Goal: Information Seeking & Learning: Learn about a topic

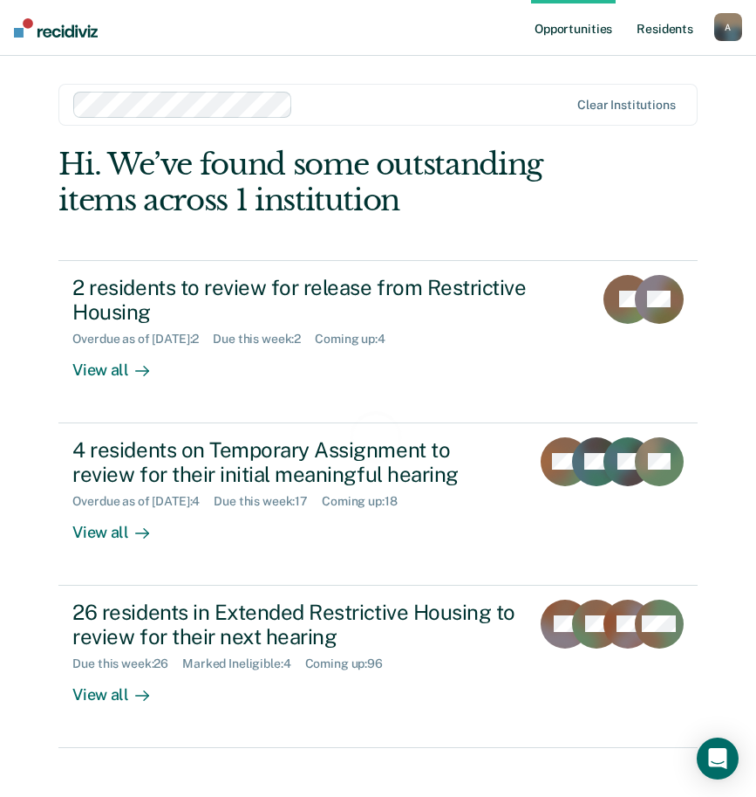
click at [678, 31] on link "Resident s" at bounding box center [665, 28] width 64 height 56
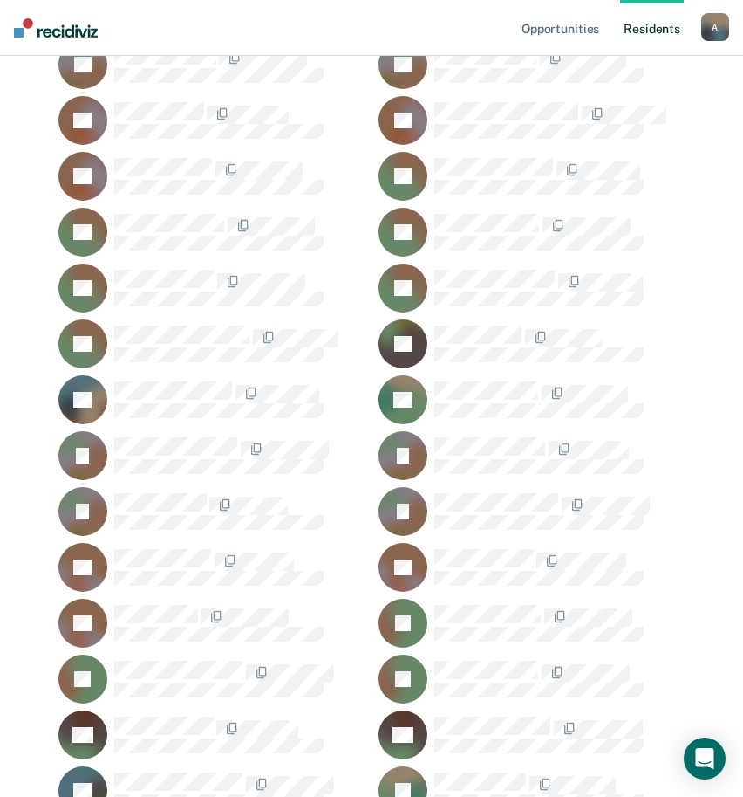
scroll to position [33615, 0]
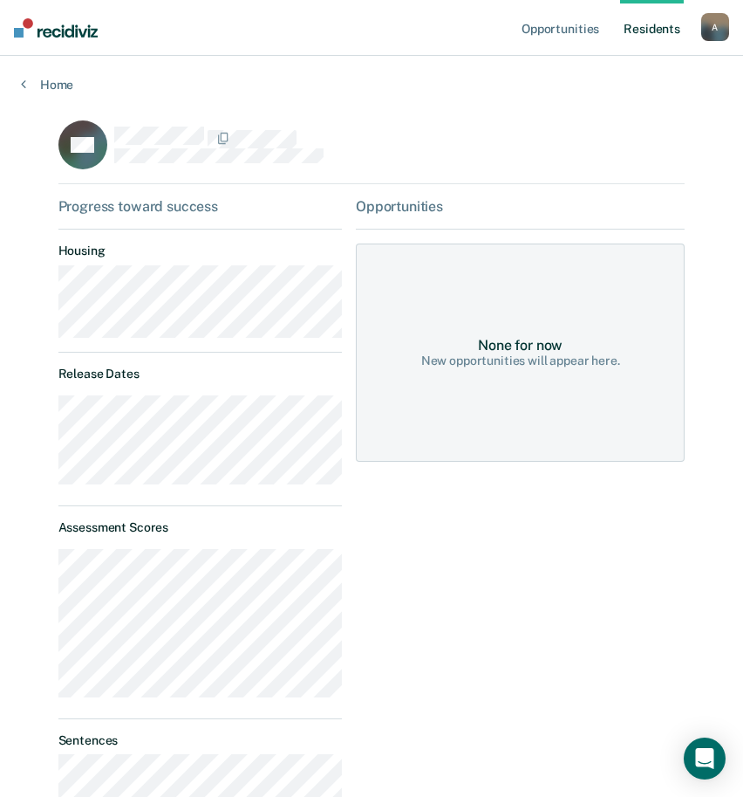
scroll to position [87, 0]
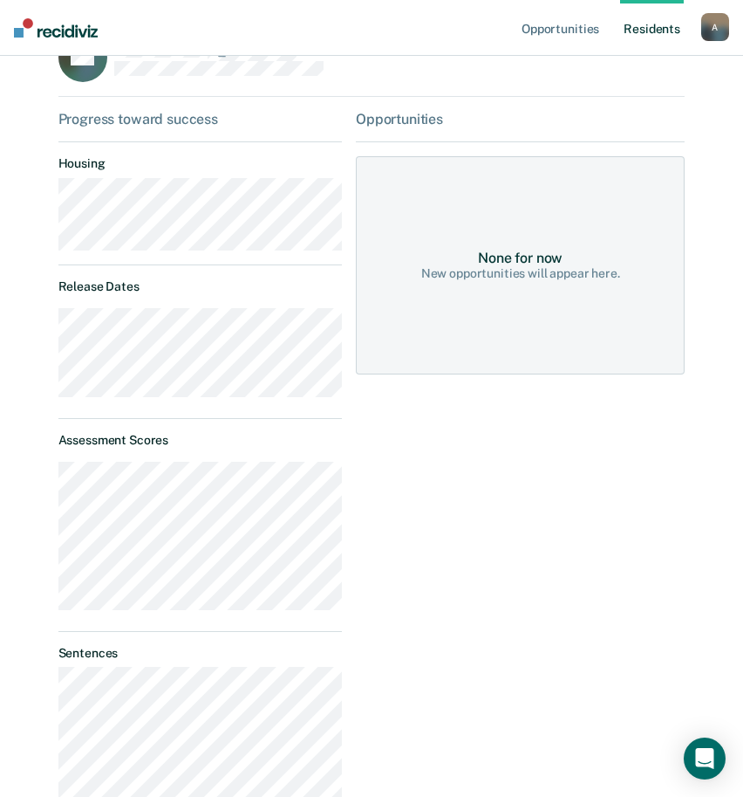
click at [670, 26] on link "Resident s" at bounding box center [652, 28] width 64 height 56
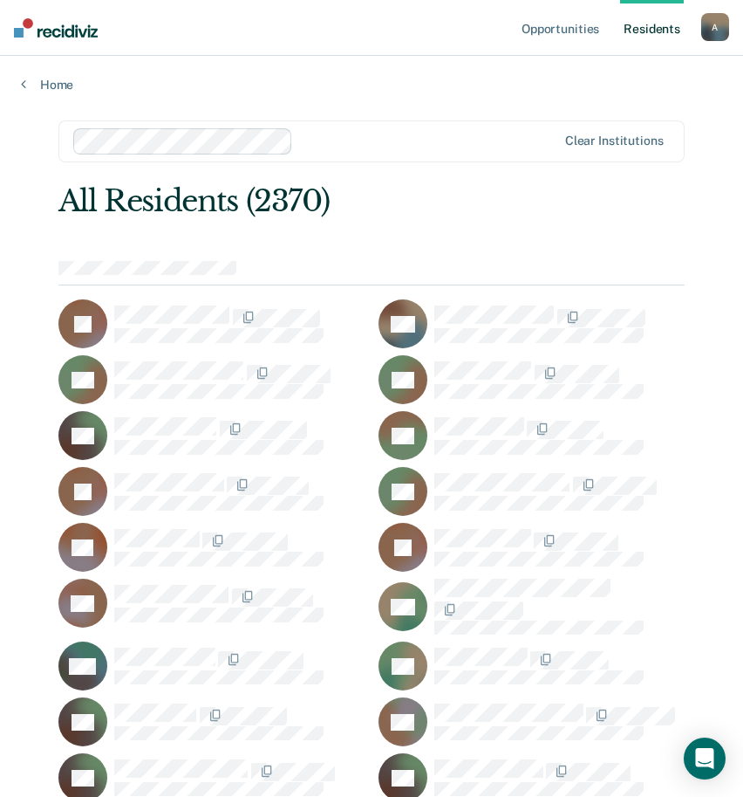
scroll to position [8128, 0]
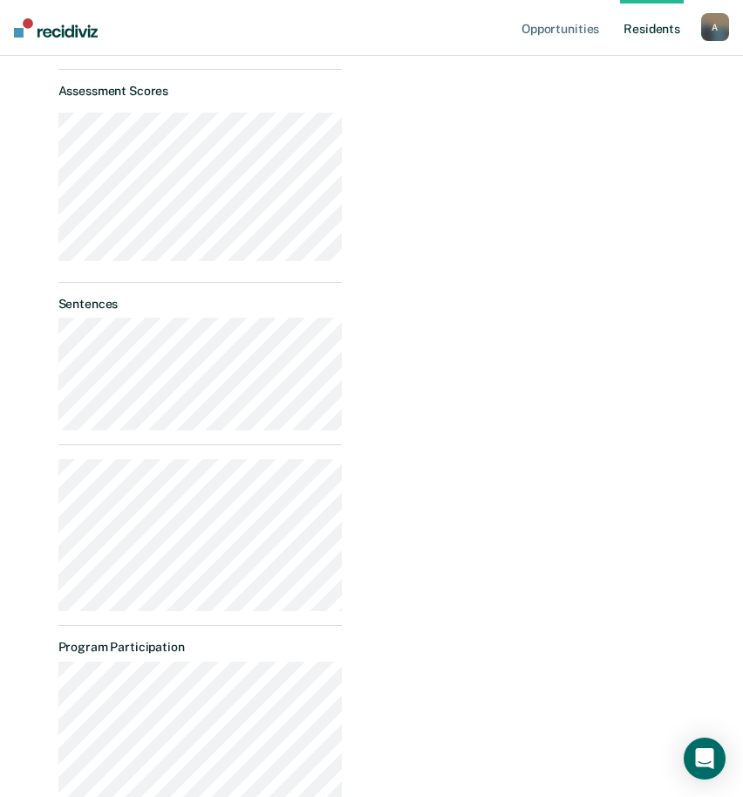
scroll to position [523, 0]
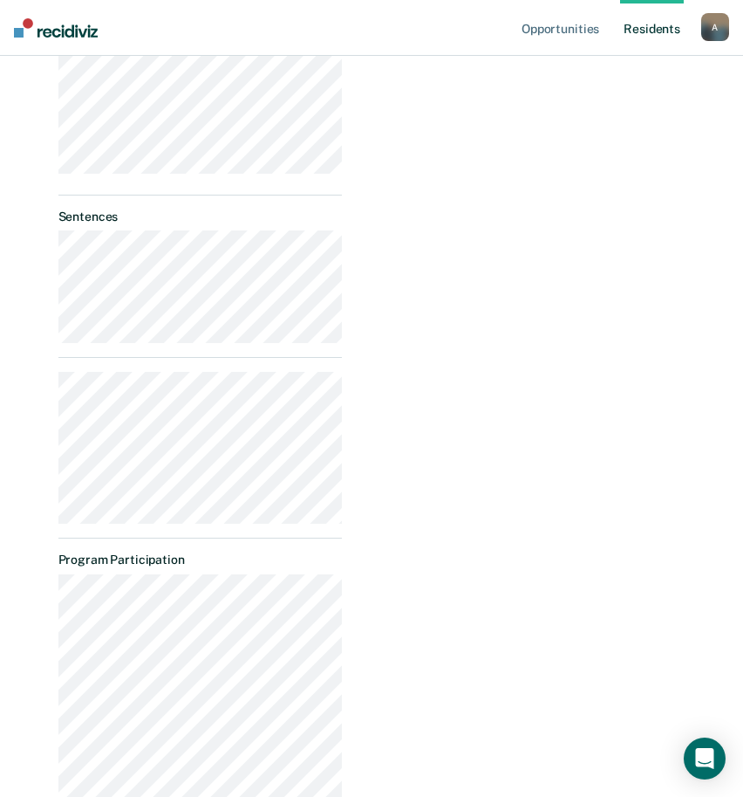
click at [644, 25] on link "Resident s" at bounding box center [652, 28] width 64 height 56
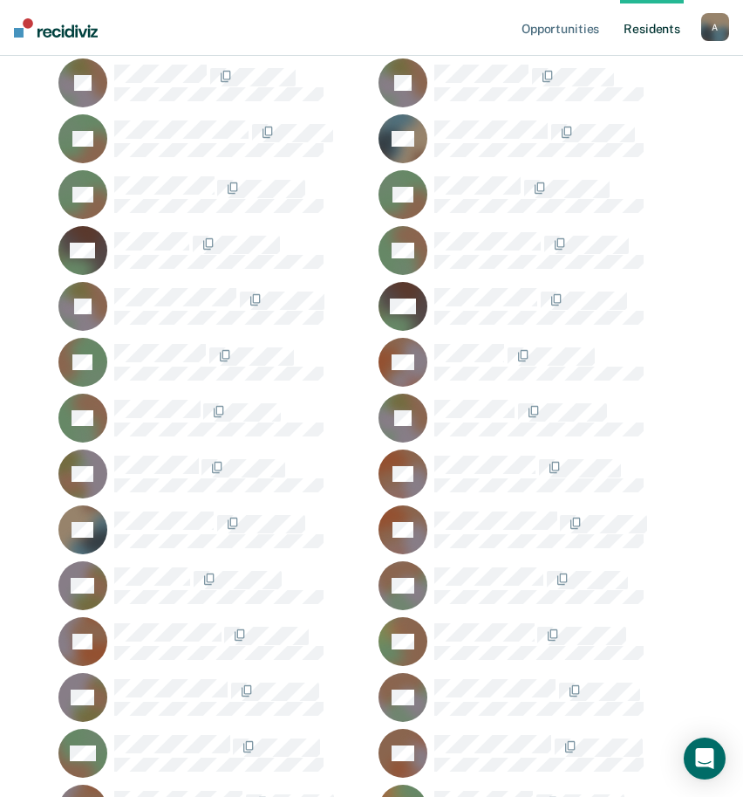
scroll to position [13604, 0]
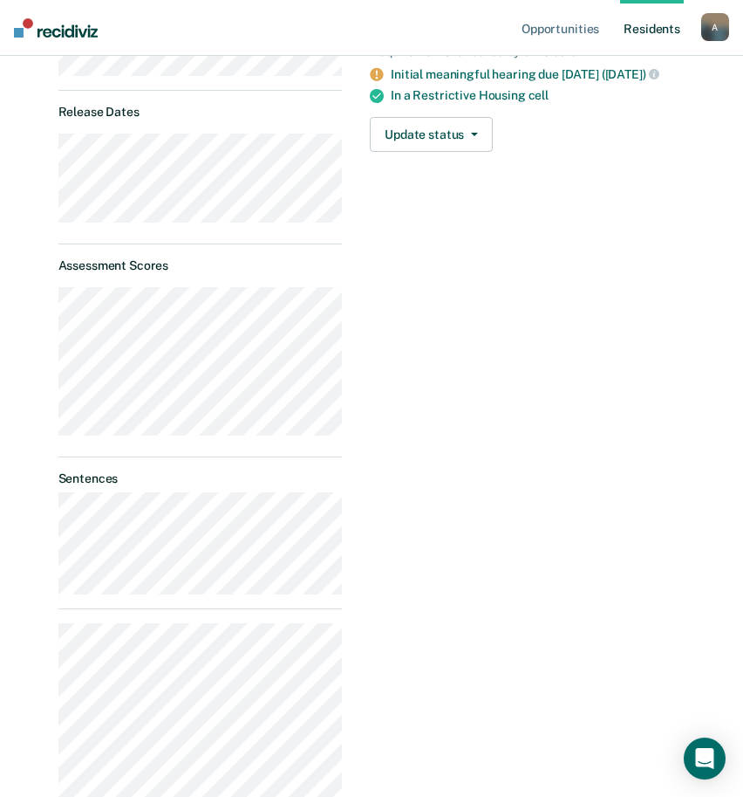
scroll to position [349, 0]
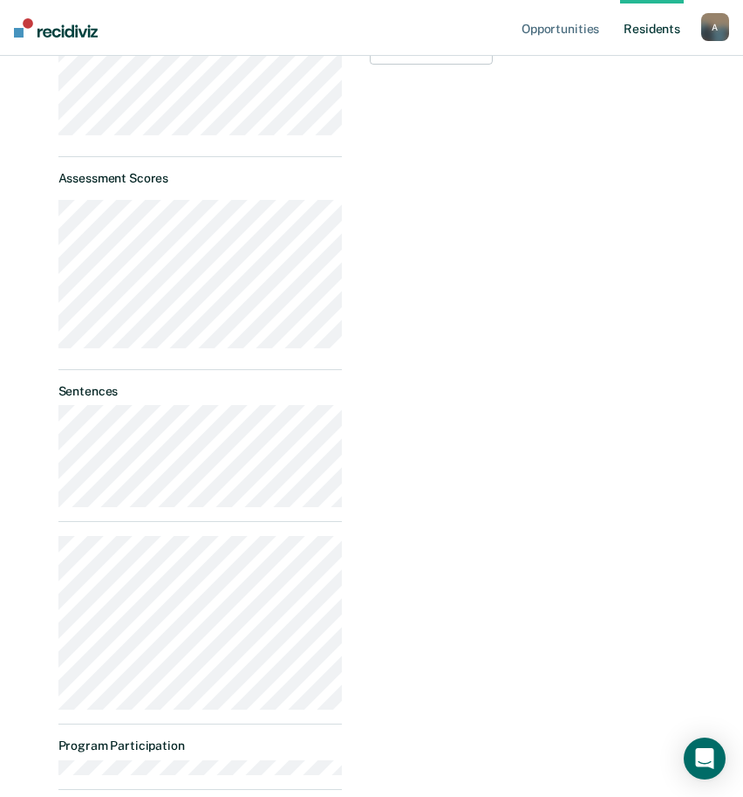
click at [396, 677] on div "Opportunities Temporary Assignment Almost eligible Requirements validated by OM…" at bounding box center [520, 373] width 329 height 1048
